Goal: Transaction & Acquisition: Purchase product/service

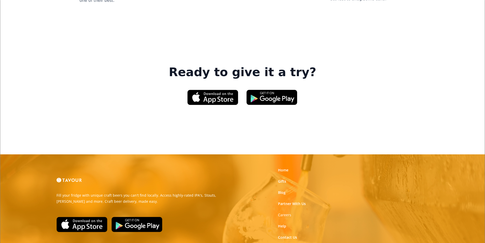
scroll to position [770, 0]
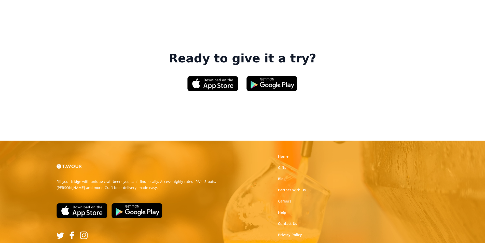
click at [283, 165] on link "Gifts" at bounding box center [282, 167] width 8 height 5
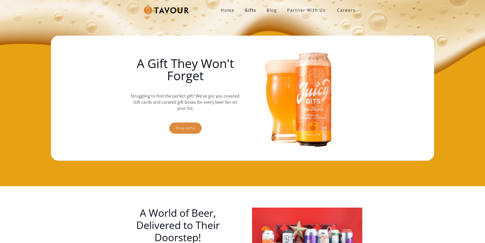
click at [195, 129] on link "Shop gifts" at bounding box center [185, 127] width 32 height 11
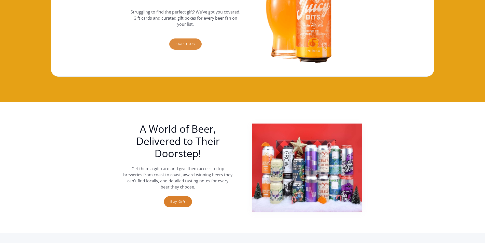
scroll to position [8, 0]
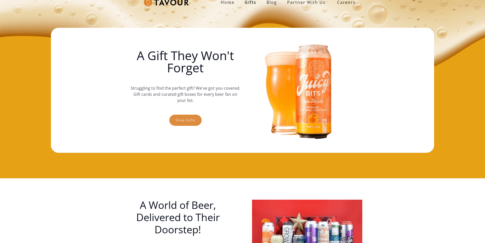
click at [174, 124] on link "Shop gifts" at bounding box center [185, 119] width 32 height 11
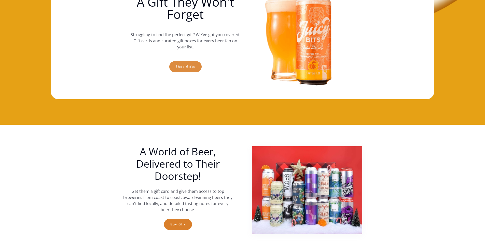
scroll to position [59, 0]
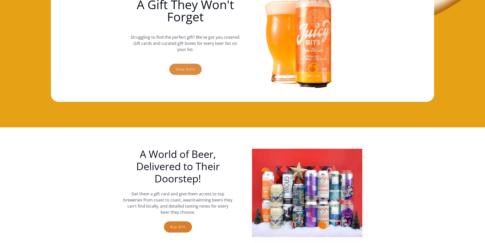
click at [174, 71] on link "Shop gifts" at bounding box center [185, 69] width 32 height 11
click at [172, 71] on link "Shop gifts" at bounding box center [185, 69] width 32 height 11
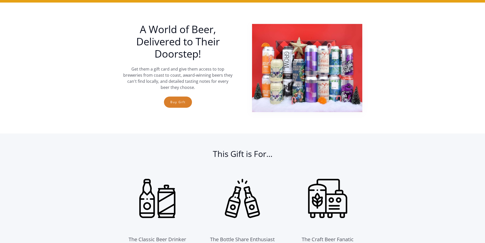
scroll to position [186, 0]
